Goal: Information Seeking & Learning: Learn about a topic

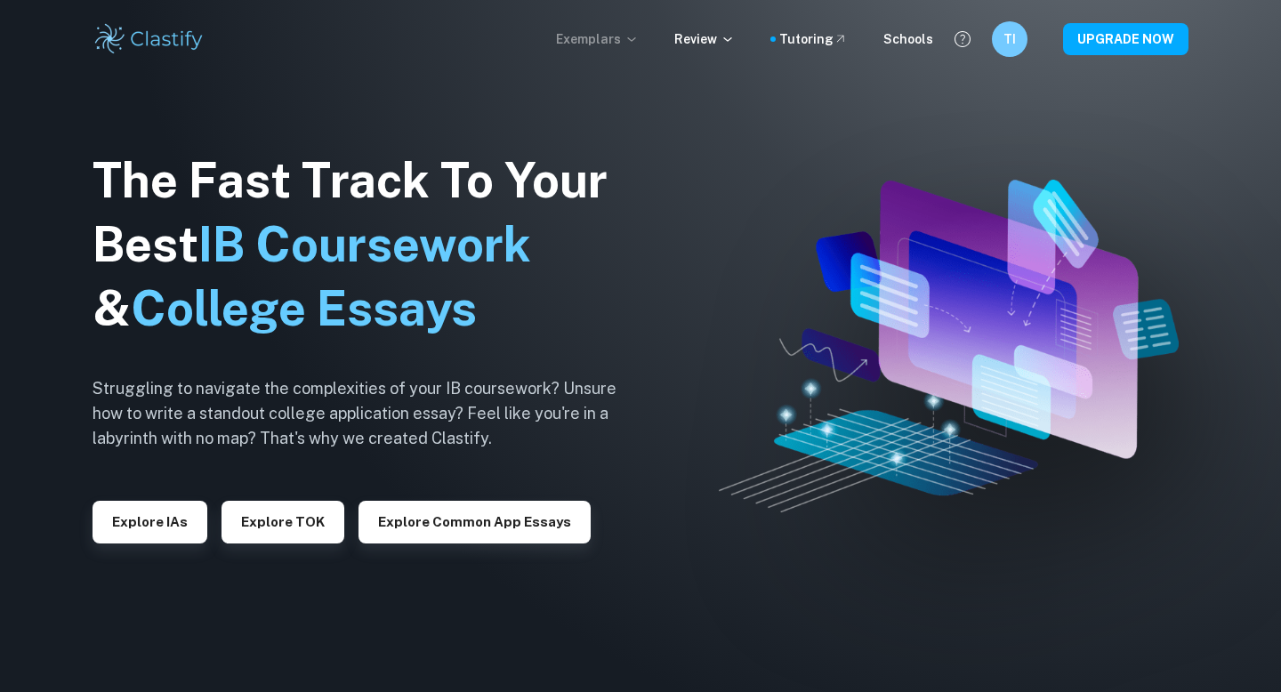
click at [621, 32] on p "Exemplars" at bounding box center [597, 39] width 83 height 20
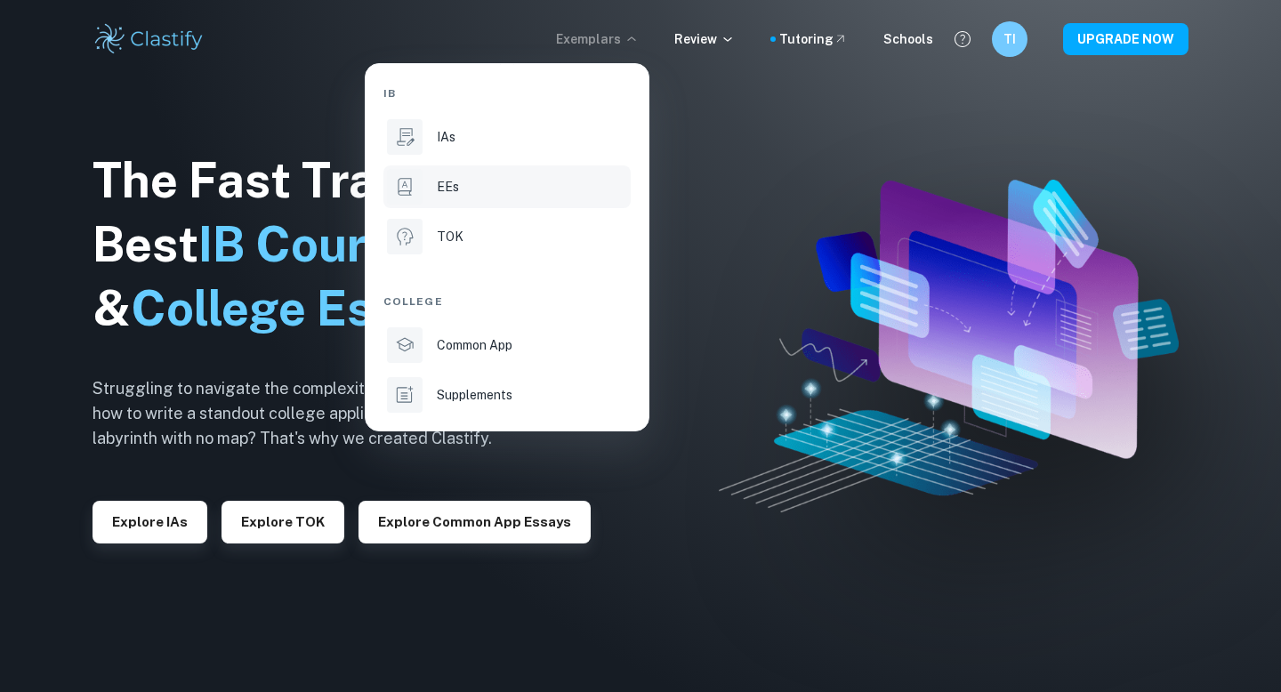
click at [481, 184] on div "EEs" at bounding box center [532, 187] width 190 height 20
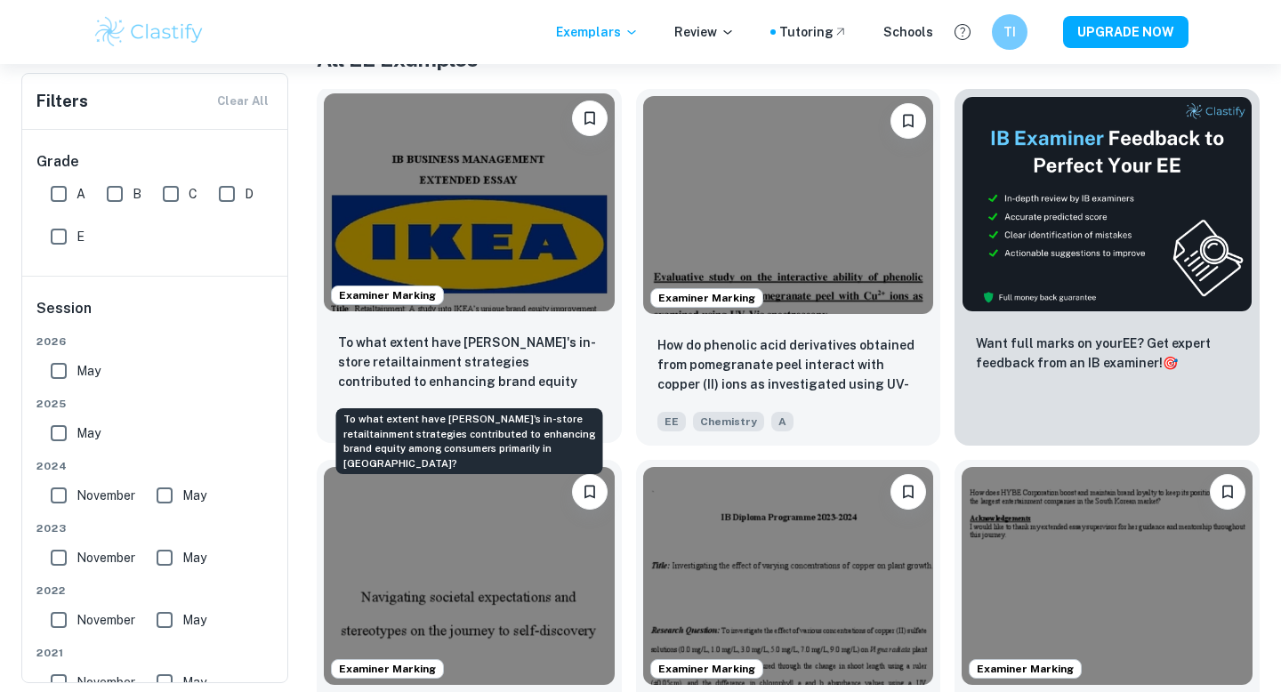
scroll to position [380, 0]
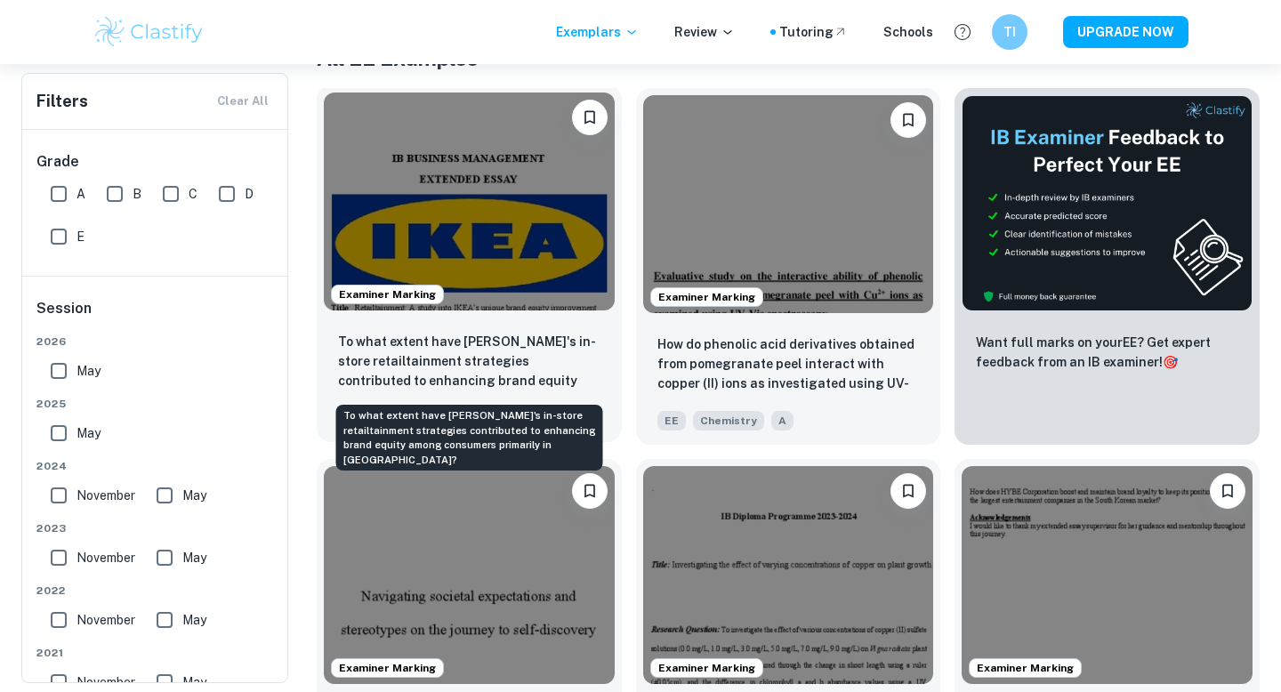
click at [531, 344] on p "To what extent have [PERSON_NAME]'s in-store retailtainment strategies contribu…" at bounding box center [469, 362] width 263 height 61
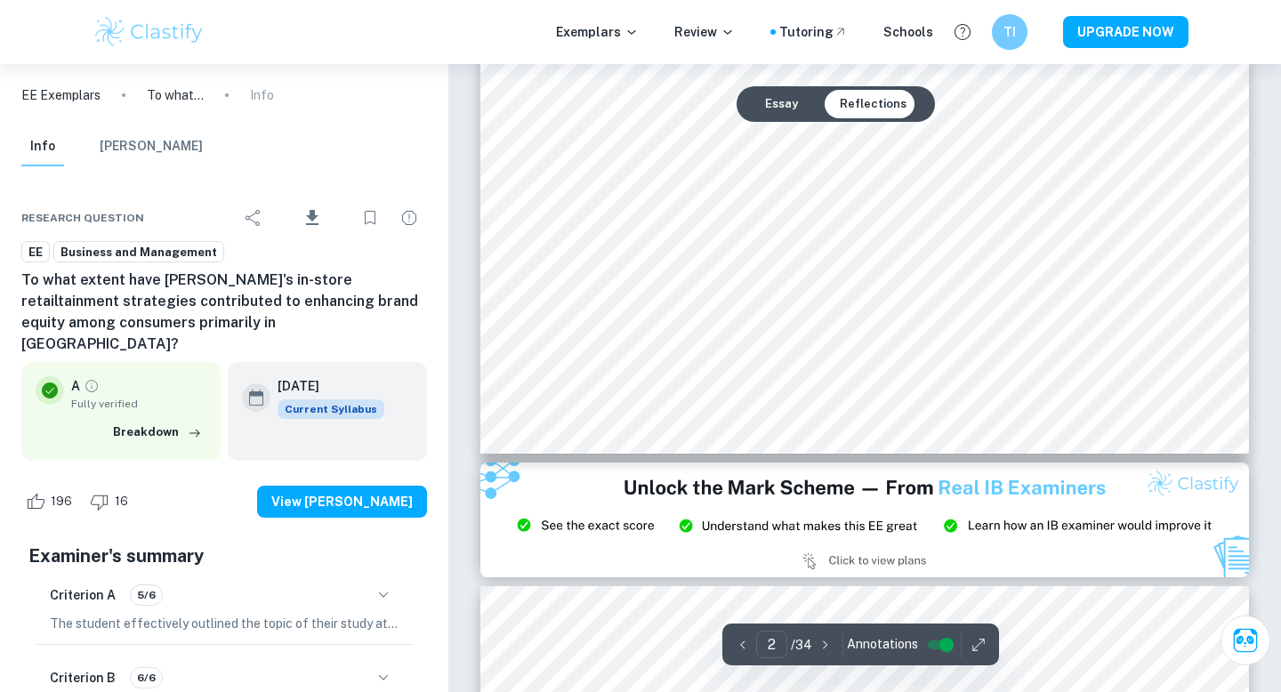
scroll to position [1702, 0]
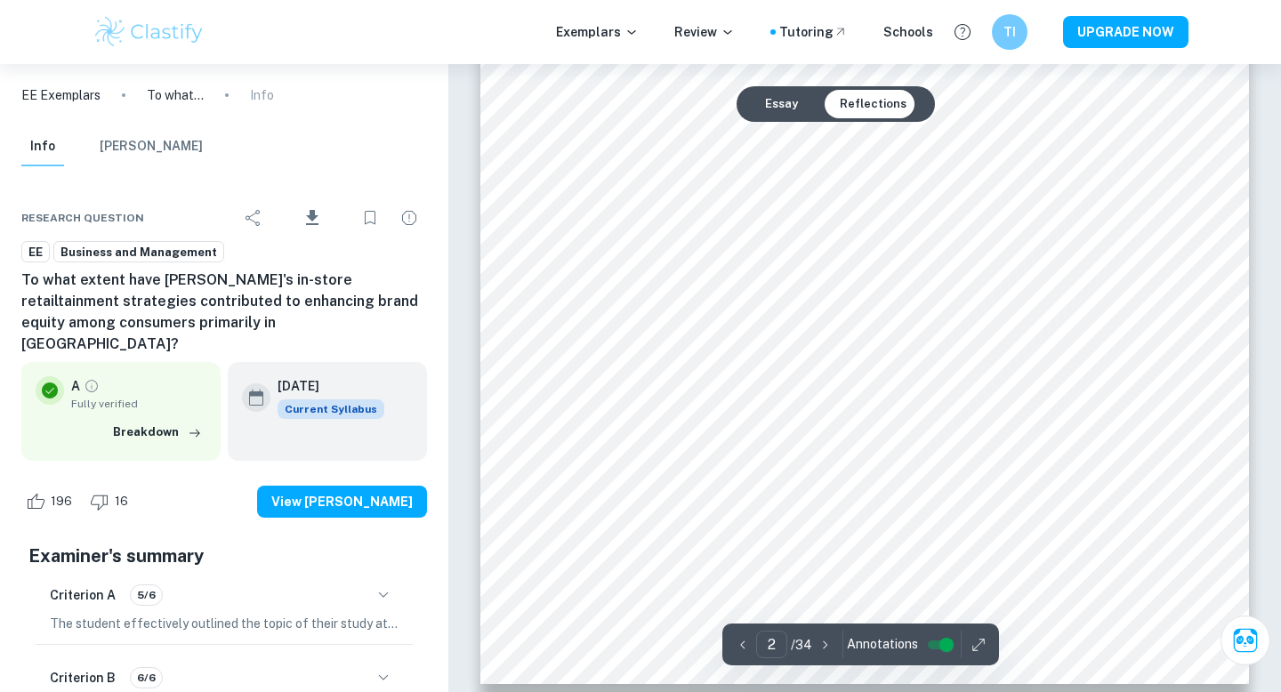
type input "1"
